Goal: Entertainment & Leisure: Consume media (video, audio)

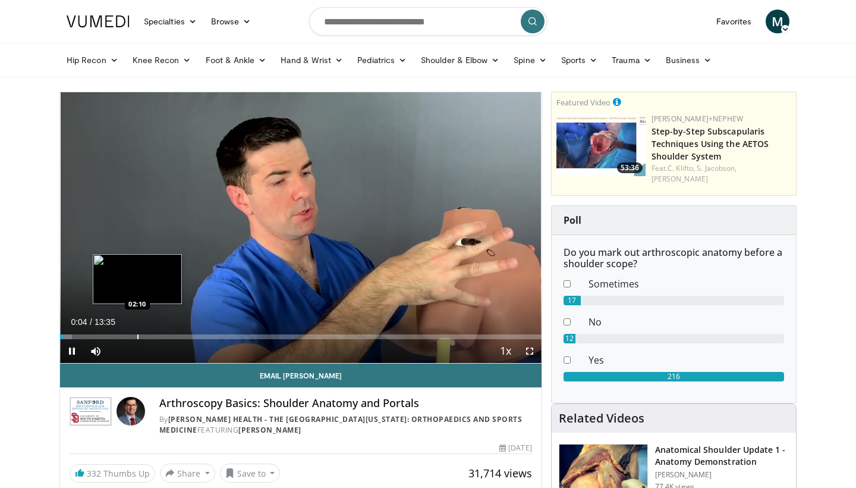
click at [137, 335] on div "Progress Bar" at bounding box center [137, 336] width 1 height 5
click at [160, 337] on div "Progress Bar" at bounding box center [160, 336] width 1 height 5
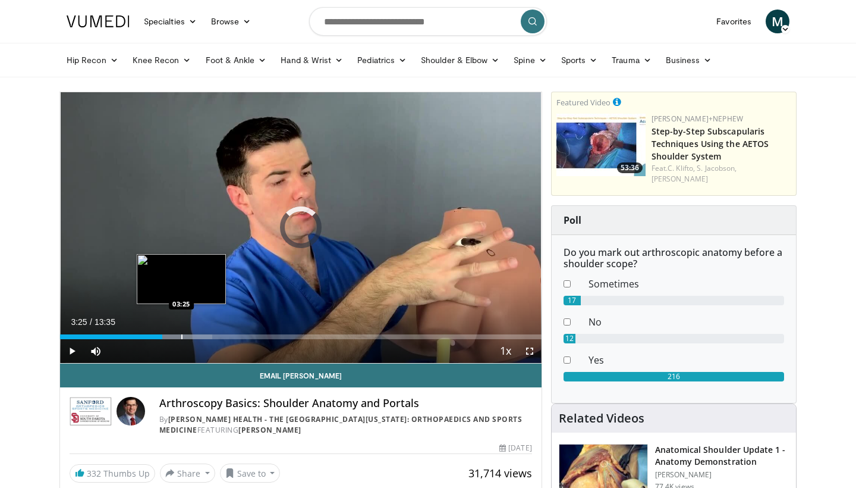
click at [181, 335] on div "Progress Bar" at bounding box center [181, 336] width 1 height 5
click at [198, 335] on div "Progress Bar" at bounding box center [197, 336] width 1 height 5
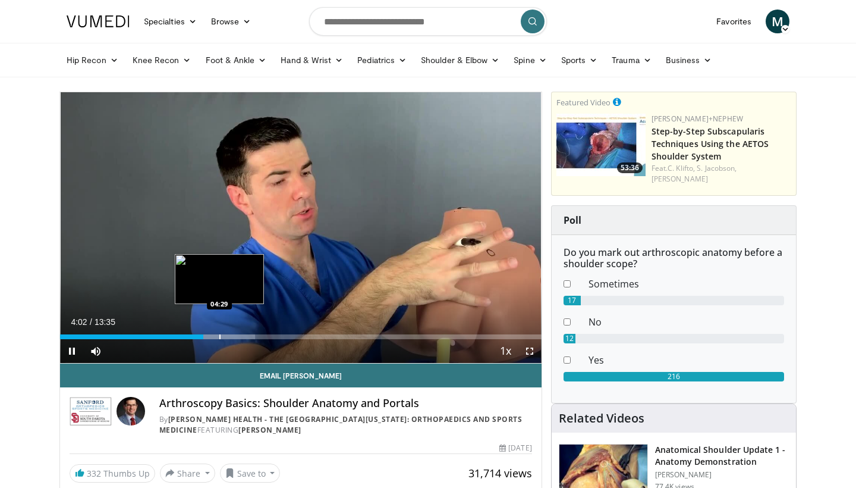
click at [220, 338] on div "Progress Bar" at bounding box center [219, 336] width 1 height 5
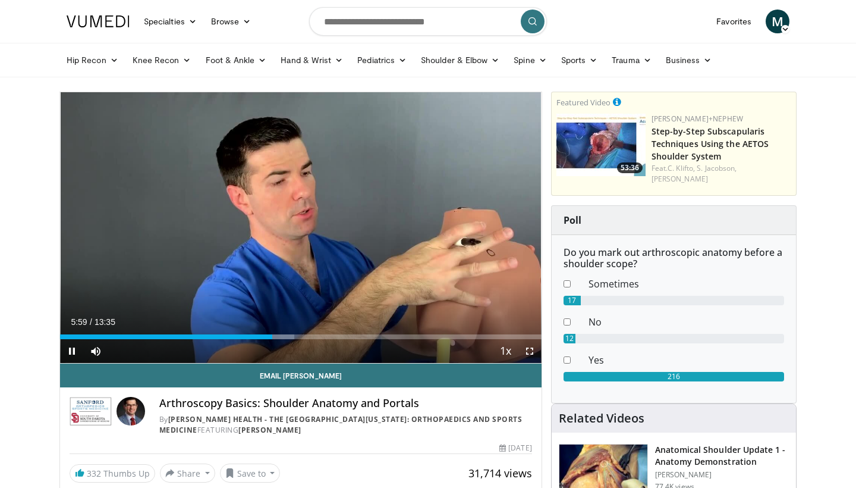
click at [75, 354] on span "Video Player" at bounding box center [72, 351] width 24 height 24
click at [74, 349] on span "Video Player" at bounding box center [72, 351] width 24 height 24
click at [70, 344] on span "Video Player" at bounding box center [72, 351] width 24 height 24
click at [70, 352] on span "Video Player" at bounding box center [72, 351] width 24 height 24
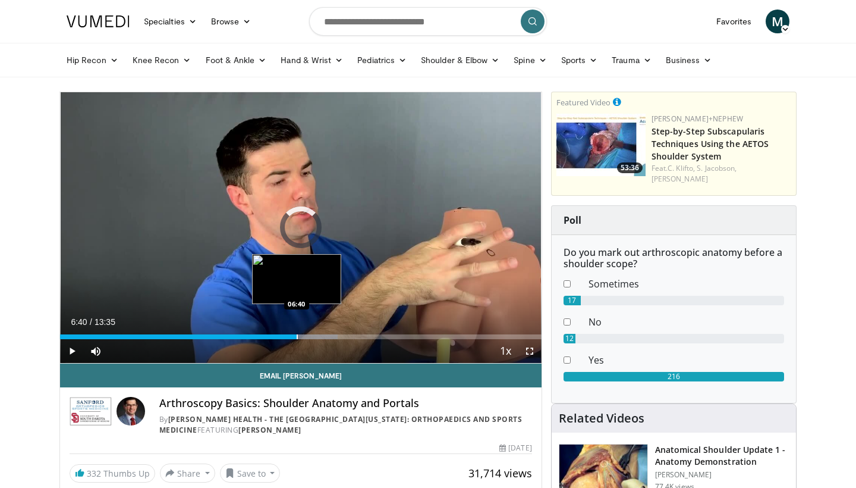
click at [297, 337] on div "Progress Bar" at bounding box center [297, 336] width 1 height 5
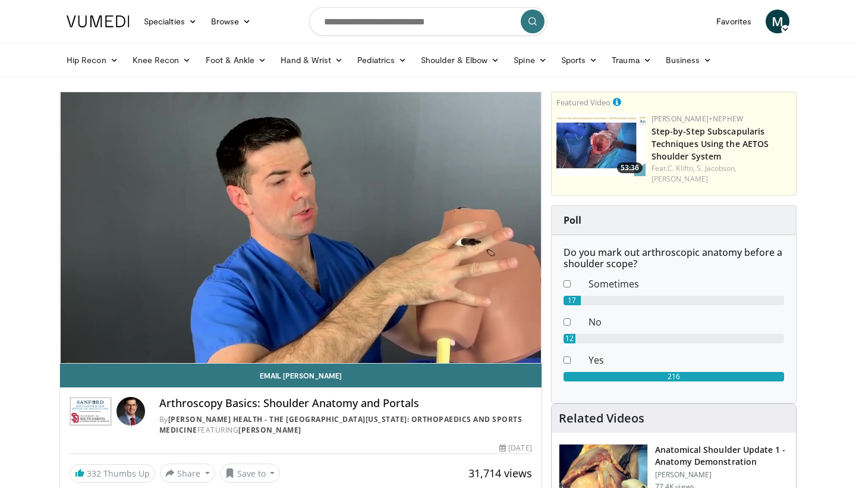
click at [322, 337] on div "10 seconds Tap to unmute" at bounding box center [301, 227] width 482 height 271
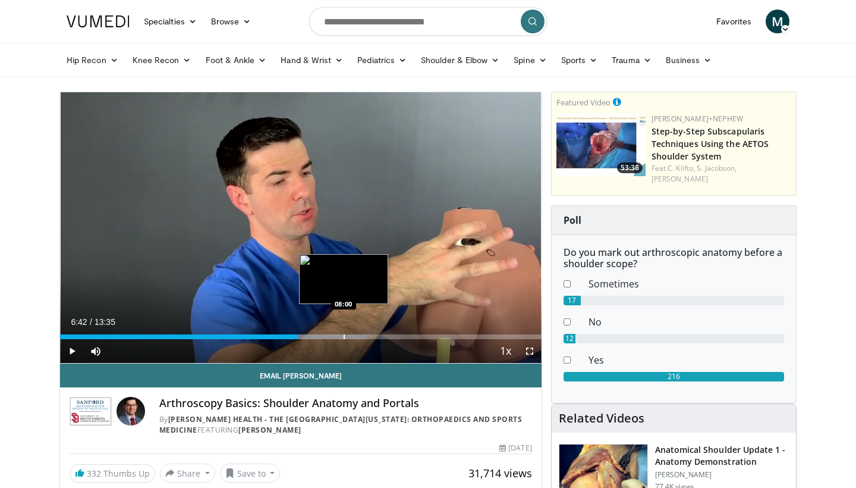
click at [344, 338] on div "Progress Bar" at bounding box center [344, 336] width 1 height 5
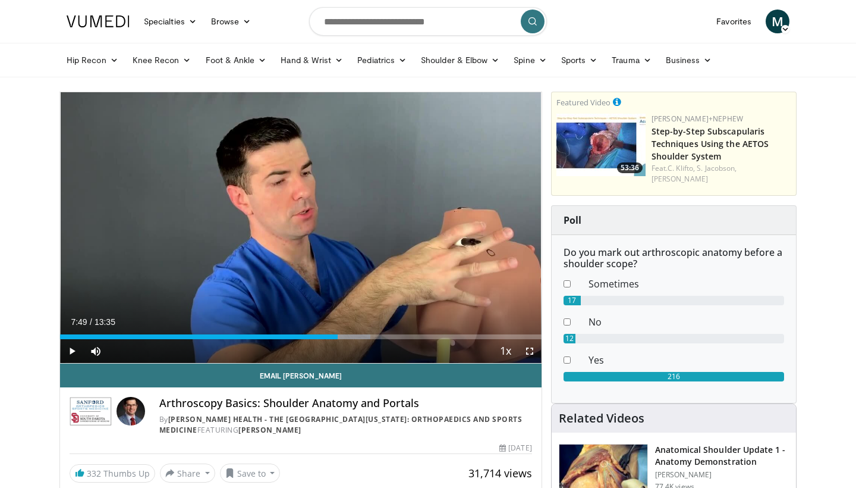
click at [74, 353] on span "Video Player" at bounding box center [72, 351] width 24 height 24
click at [323, 335] on div "Progress Bar" at bounding box center [323, 336] width 1 height 5
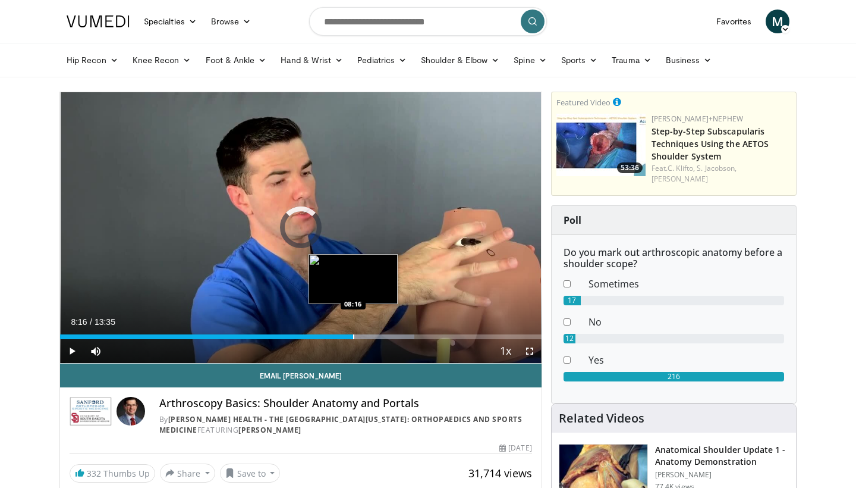
click at [353, 336] on div "Progress Bar" at bounding box center [353, 336] width 1 height 5
click at [374, 338] on div "Progress Bar" at bounding box center [373, 336] width 1 height 5
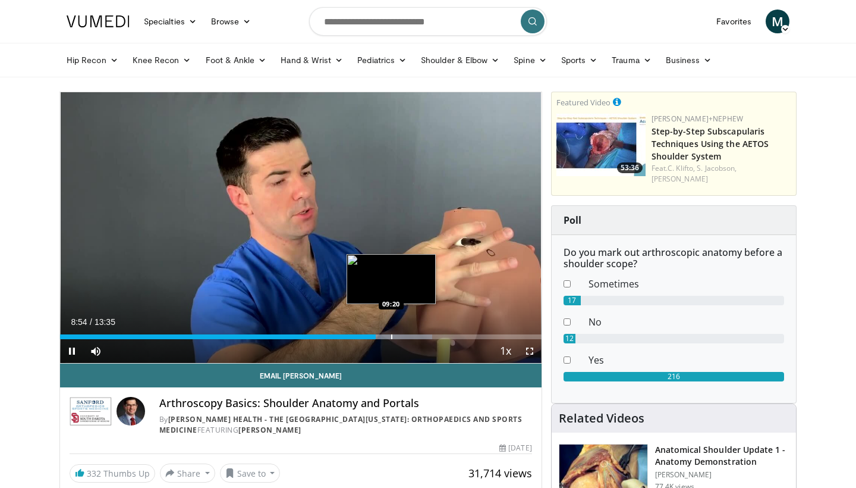
click at [392, 335] on div "Progress Bar" at bounding box center [391, 336] width 1 height 5
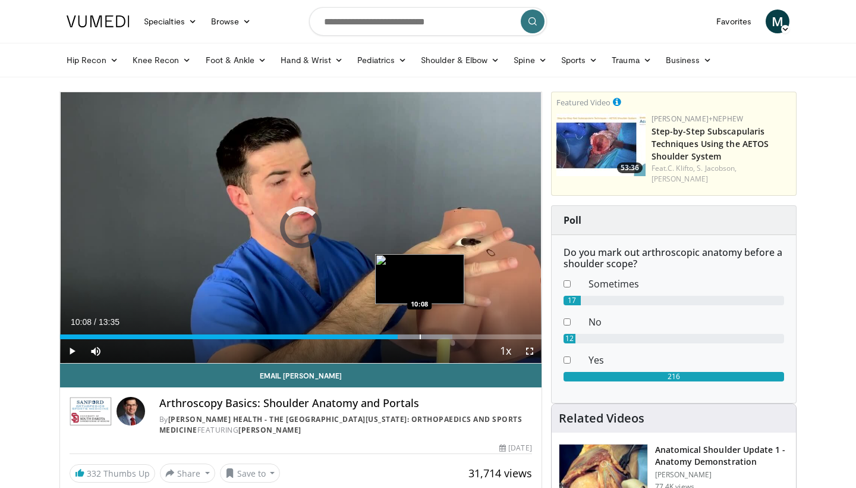
click at [420, 335] on div "Progress Bar" at bounding box center [420, 336] width 1 height 5
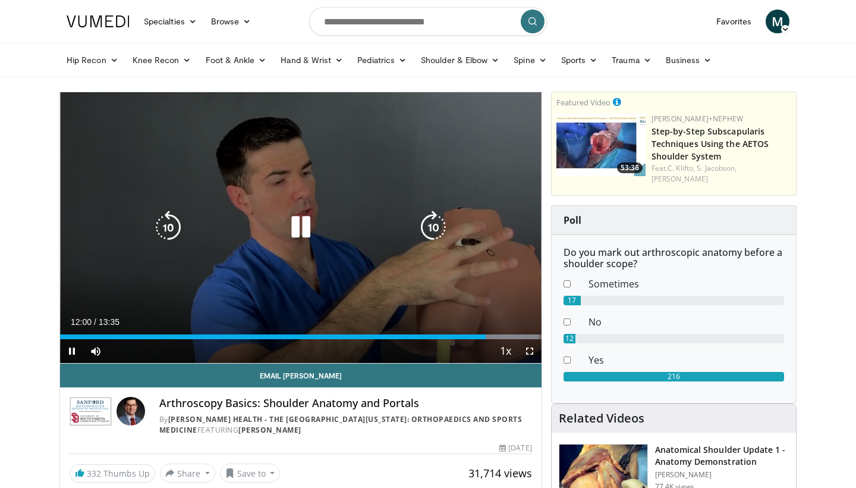
click at [404, 231] on div "Video Player" at bounding box center [300, 227] width 289 height 24
click at [304, 221] on icon "Video Player" at bounding box center [300, 226] width 33 height 33
